Goal: Find specific page/section: Find specific page/section

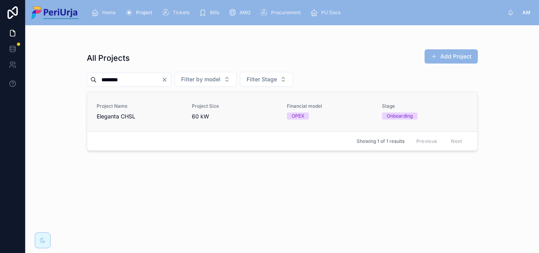
type input "********"
click at [117, 112] on div "Project Name [PERSON_NAME] CHSL" at bounding box center [140, 111] width 86 height 17
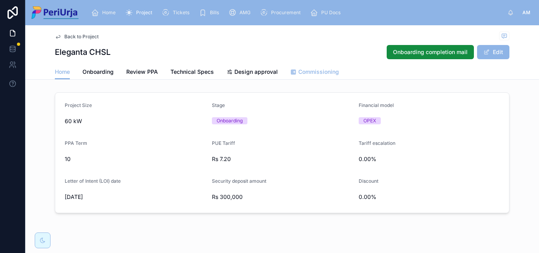
click at [315, 71] on span "Commissioning" at bounding box center [318, 72] width 41 height 8
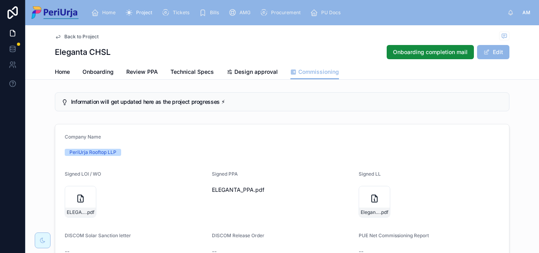
click at [217, 184] on div "ELEGANTA_PPA .pdf" at bounding box center [282, 189] width 141 height 13
click at [297, 182] on div "Signed PPA ELEGANTA_PPA .pdf" at bounding box center [282, 195] width 141 height 49
click at [230, 189] on span "ELEGANTA_PPA" at bounding box center [233, 190] width 42 height 8
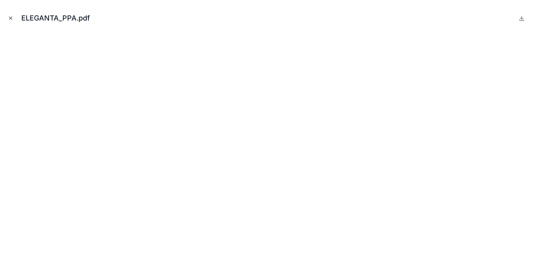
click at [11, 19] on icon "Close modal" at bounding box center [11, 18] width 6 height 6
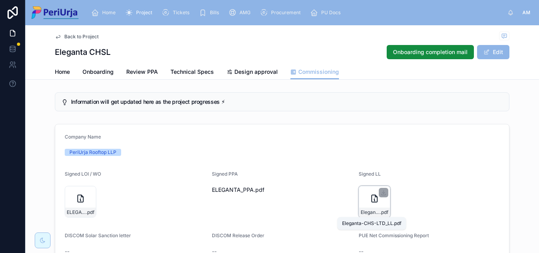
click at [380, 211] on span ".pdf" at bounding box center [384, 212] width 8 height 6
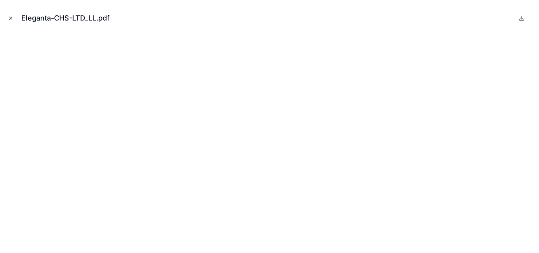
click at [10, 17] on icon "Close modal" at bounding box center [11, 18] width 6 height 6
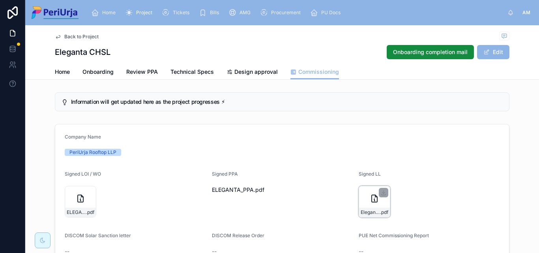
click at [381, 202] on div "Eleganta-CHS-LTD_LL .pdf" at bounding box center [375, 202] width 32 height 32
